Goal: Consume media (video, audio): Consume media (video, audio)

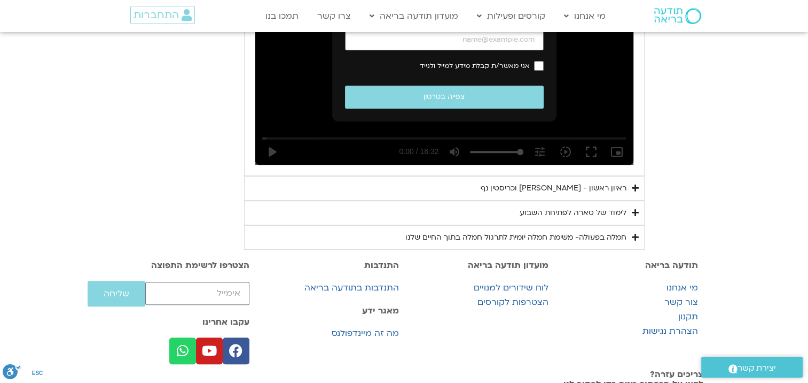
scroll to position [748, 0]
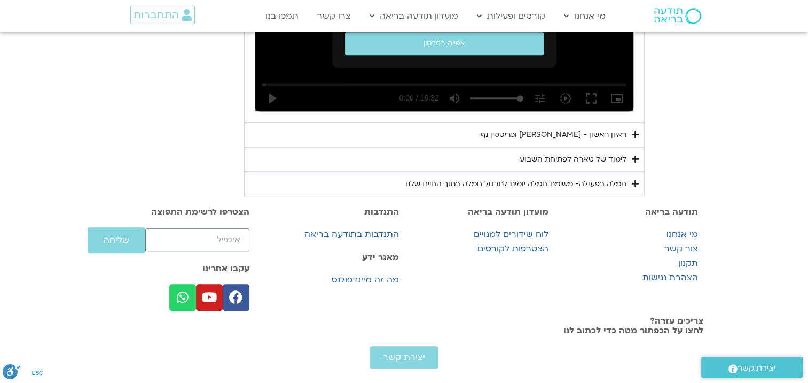
click at [639, 138] on icon "Accordion. Open links with Enter or Space, close with Escape, and navigate with…" at bounding box center [635, 134] width 7 height 8
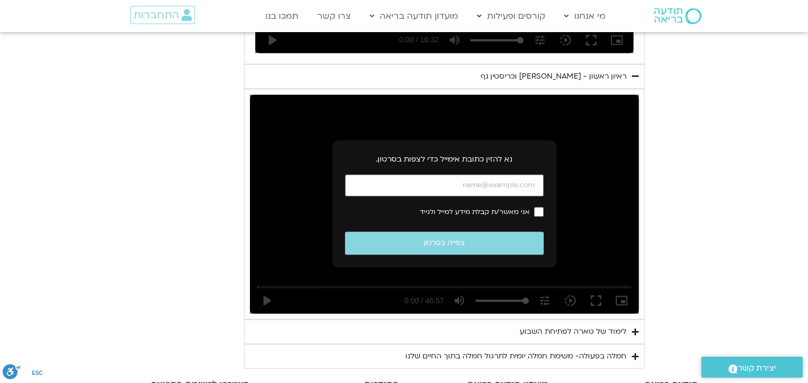
scroll to position [855, 0]
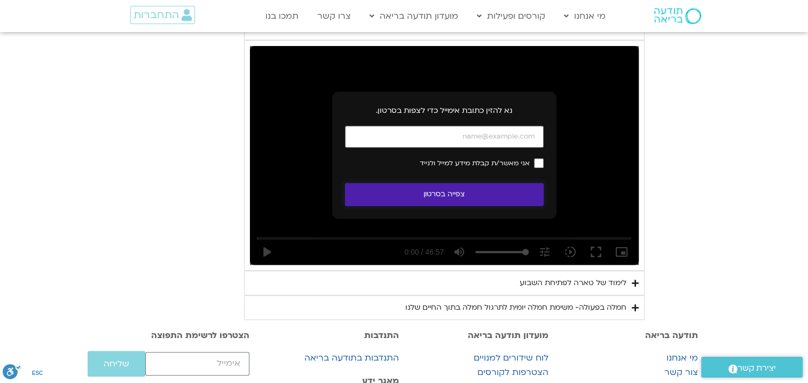
click at [463, 206] on button "צפייה בסרטון" at bounding box center [444, 194] width 199 height 23
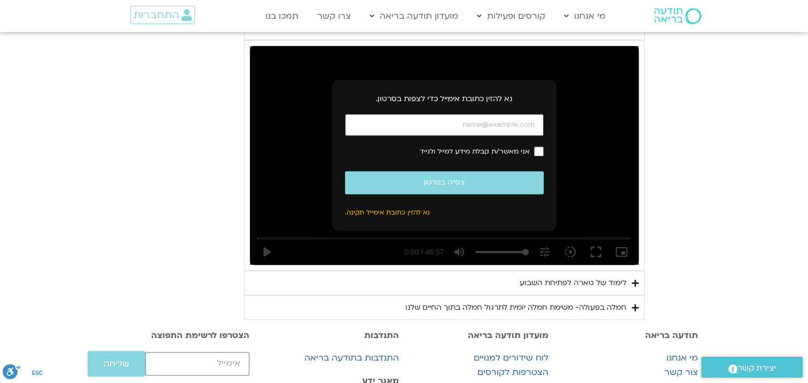
type input "ד"
type input "[EMAIL_ADDRESS][DOMAIN_NAME]"
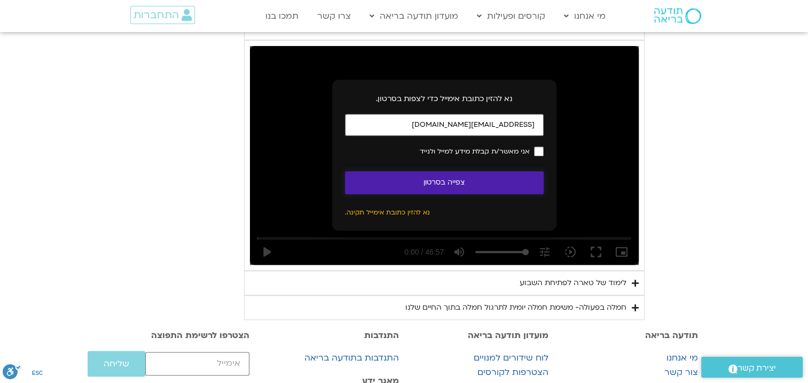
click at [457, 194] on button "צפייה בסרטון" at bounding box center [444, 182] width 199 height 23
click at [455, 194] on button "צפייה בסרטון" at bounding box center [444, 182] width 199 height 23
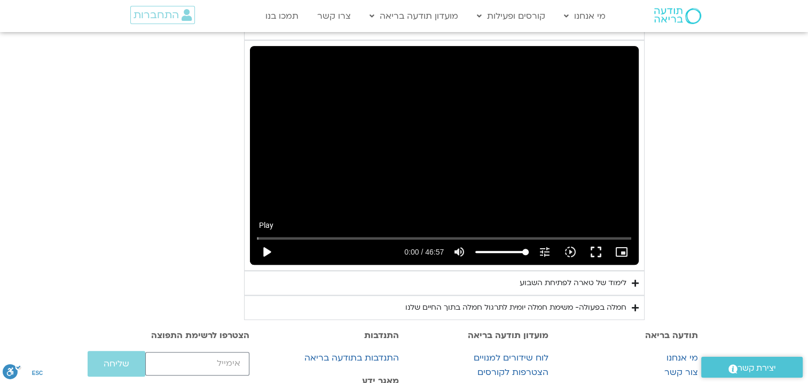
click at [254, 264] on button "play_arrow" at bounding box center [267, 252] width 26 height 26
click at [340, 241] on input "Seek" at bounding box center [444, 238] width 374 height 6
click at [350, 241] on input "Seek" at bounding box center [444, 238] width 374 height 6
click at [358, 241] on input "Seek" at bounding box center [444, 238] width 374 height 6
click at [609, 264] on button "fullscreen" at bounding box center [596, 252] width 26 height 26
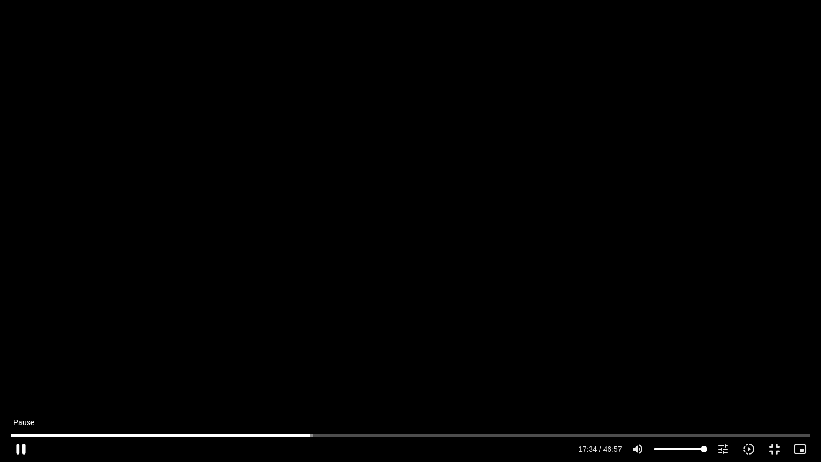
click at [22, 382] on button "pause" at bounding box center [21, 449] width 26 height 26
click at [20, 382] on button "play_arrow" at bounding box center [21, 449] width 26 height 26
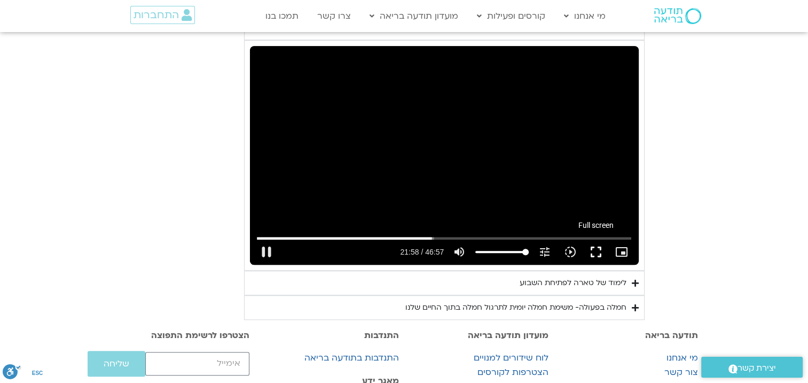
click at [609, 264] on button "fullscreen" at bounding box center [596, 252] width 26 height 26
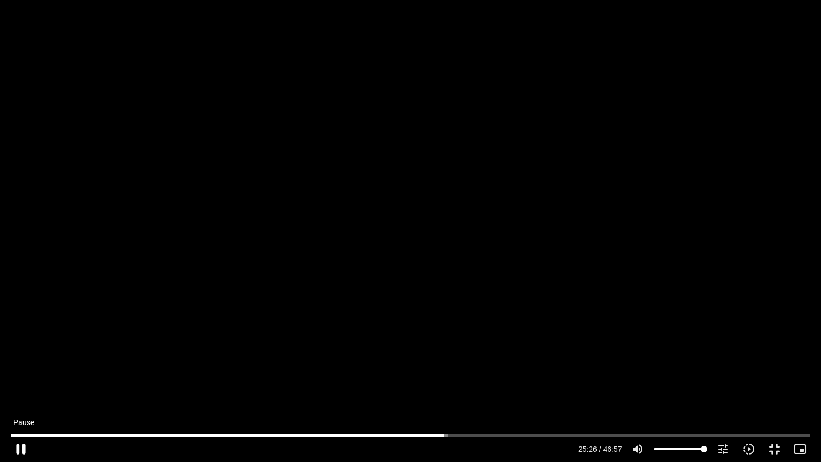
click at [20, 382] on button "pause" at bounding box center [21, 449] width 26 height 26
click at [24, 382] on button "play_arrow" at bounding box center [21, 449] width 26 height 26
click at [21, 382] on button "pause" at bounding box center [21, 449] width 26 height 26
click at [21, 382] on button "play_arrow" at bounding box center [21, 449] width 26 height 26
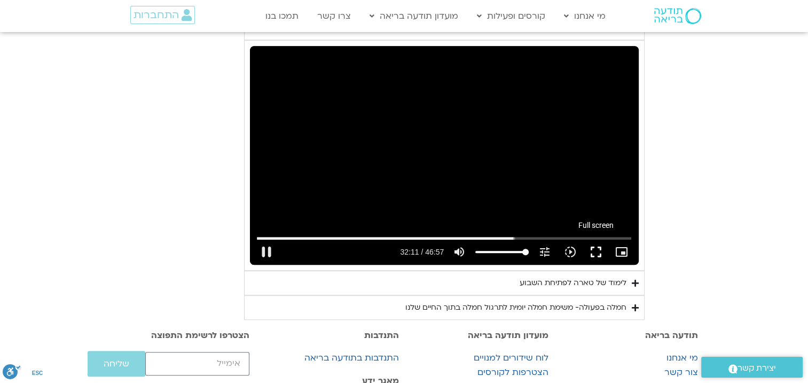
click at [609, 264] on button "fullscreen" at bounding box center [596, 252] width 26 height 26
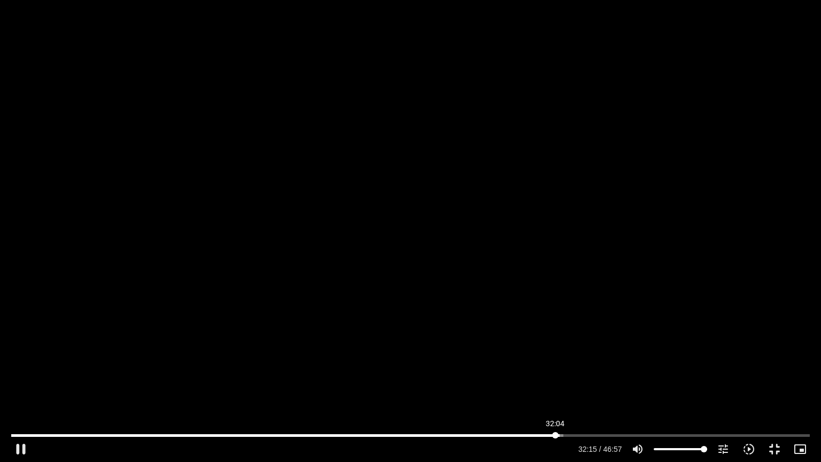
click at [555, 382] on input "Seek" at bounding box center [410, 435] width 798 height 6
click at [22, 382] on button "pause" at bounding box center [21, 449] width 26 height 26
click at [20, 382] on button "play_arrow" at bounding box center [21, 449] width 26 height 26
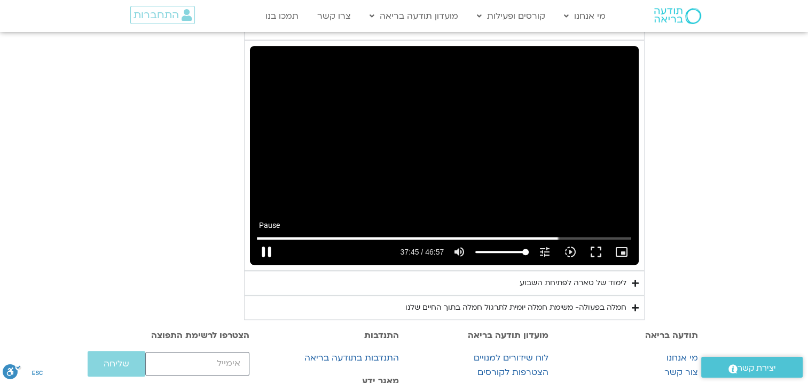
click at [254, 264] on button "pause" at bounding box center [267, 252] width 26 height 26
type input "2265.282879"
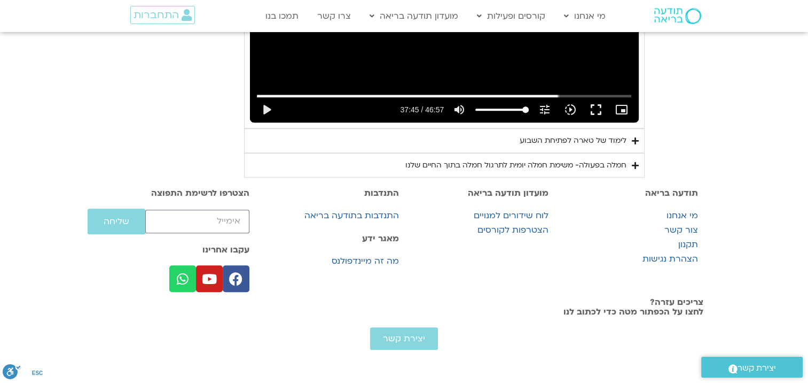
click at [639, 145] on icon "Accordion. Open links with Enter or Space, close with Escape, and navigate with…" at bounding box center [635, 141] width 7 height 8
click at [0, 0] on icon "Accordion. Open links with Enter or Space, close with Escape, and navigate with…" at bounding box center [0, 0] width 0 height 0
click at [639, 145] on icon "Accordion. Open links with Enter or Space, close with Escape, and navigate with…" at bounding box center [635, 141] width 7 height 8
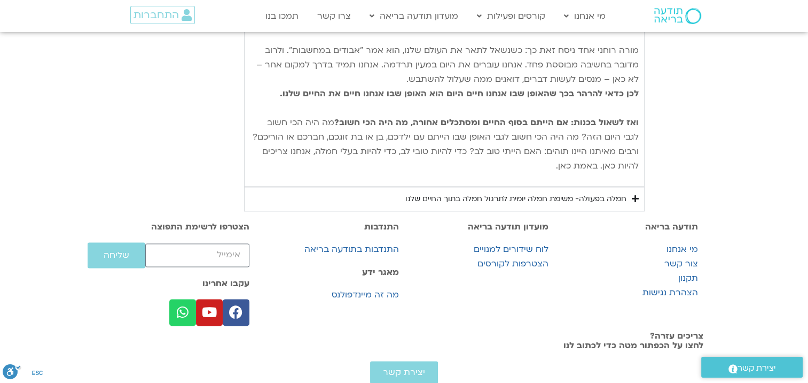
scroll to position [1389, 0]
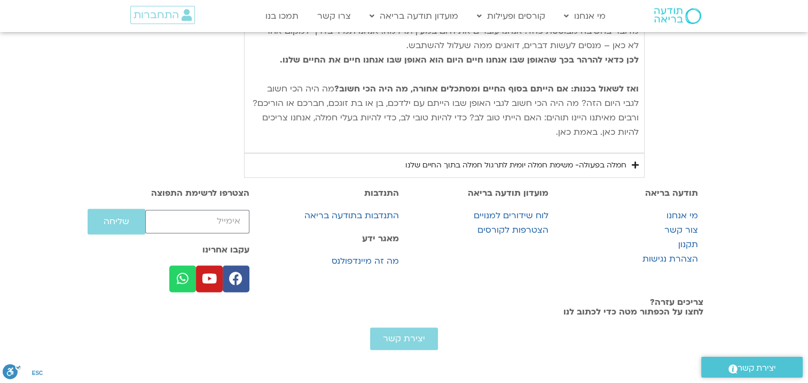
click at [639, 169] on icon "Accordion. Open links with Enter or Space, close with Escape, and navigate with…" at bounding box center [635, 165] width 7 height 8
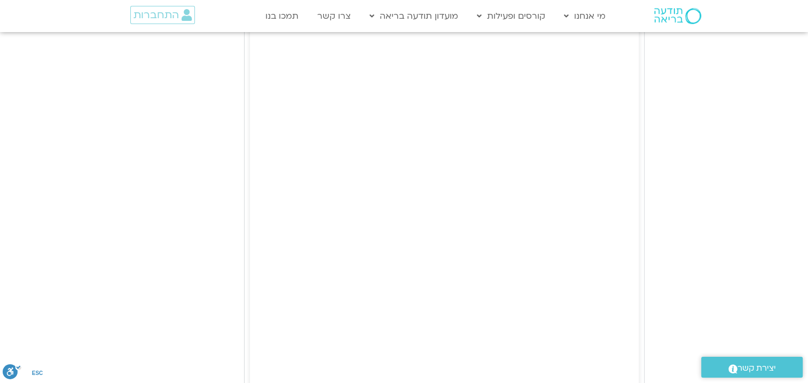
scroll to position [1603, 0]
